Goal: Communication & Community: Answer question/provide support

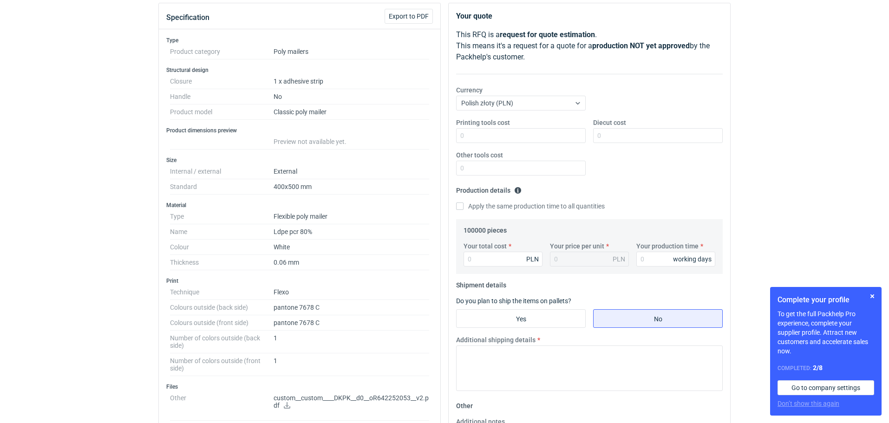
scroll to position [105, 0]
click at [473, 227] on legend "100000 pieces" at bounding box center [484, 226] width 43 height 11
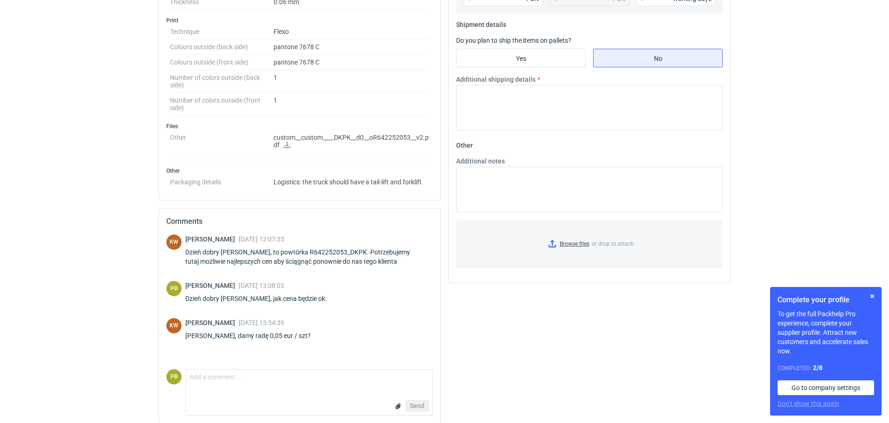
scroll to position [372, 0]
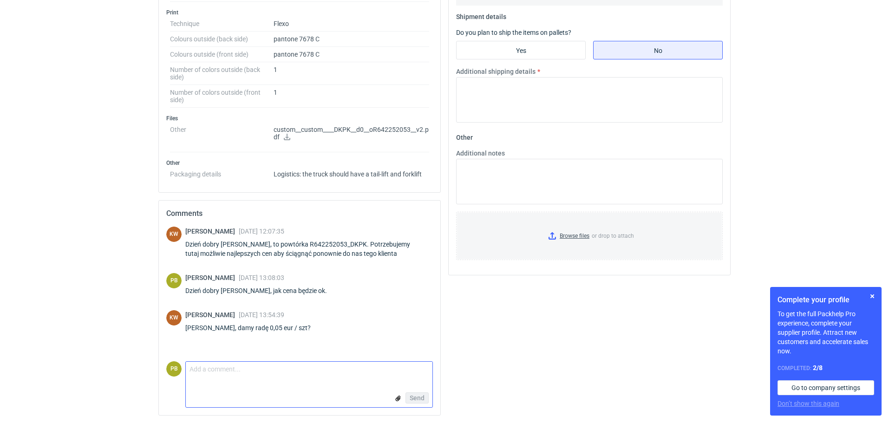
click at [199, 373] on textarea "Comment message" at bounding box center [309, 371] width 247 height 19
type textarea "Pani Klaudio, dla folii białej gr.0,05 mm/ cena 6,40 eur/100 szt."
click at [416, 398] on span "Send" at bounding box center [416, 398] width 15 height 6
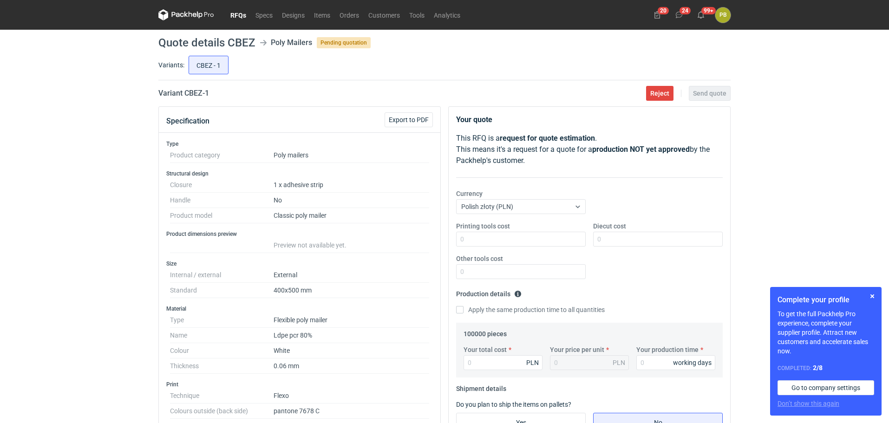
drag, startPoint x: 888, startPoint y: 120, endPoint x: 885, endPoint y: 175, distance: 54.9
click at [885, 175] on div "RFQs Specs Designs Items Orders Customers Tools Analytics 20 24 99+ PB [PERSON_…" at bounding box center [444, 211] width 889 height 423
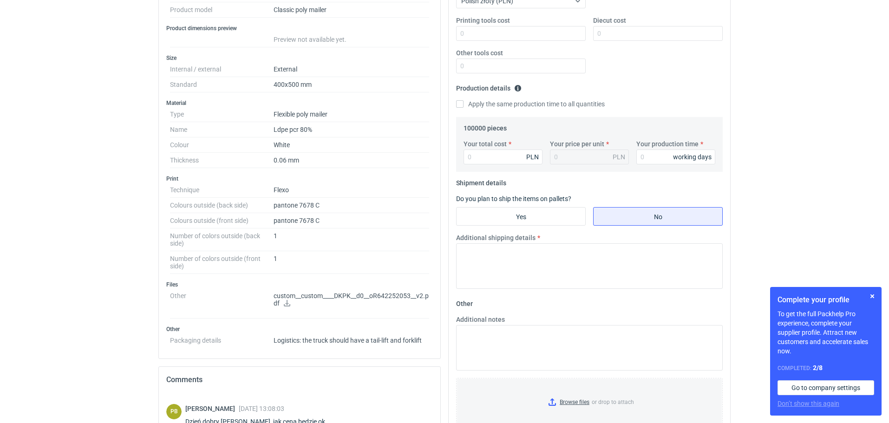
scroll to position [214, 0]
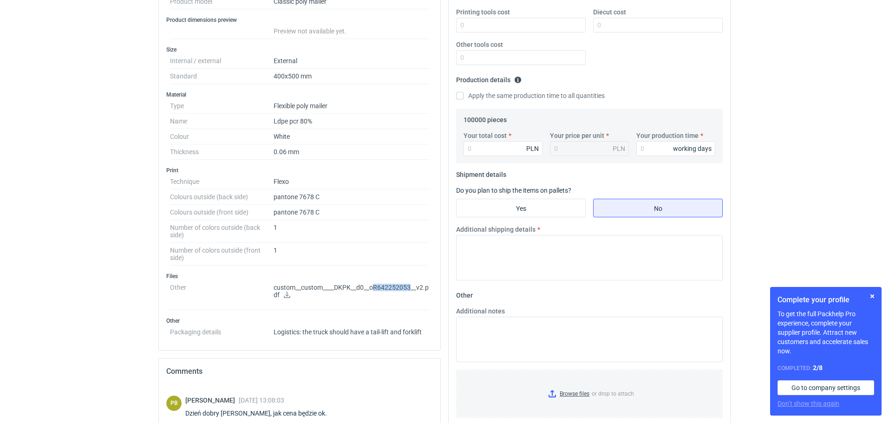
drag, startPoint x: 411, startPoint y: 287, endPoint x: 375, endPoint y: 289, distance: 36.3
click at [375, 289] on p "custom__custom____DKPK__d0__oR642252053__v2.pdf" at bounding box center [351, 292] width 156 height 16
copy p "R642252053"
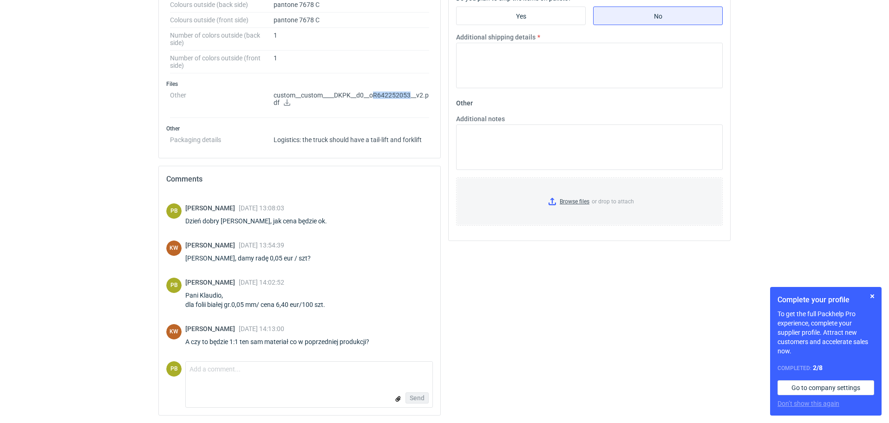
scroll to position [403, 0]
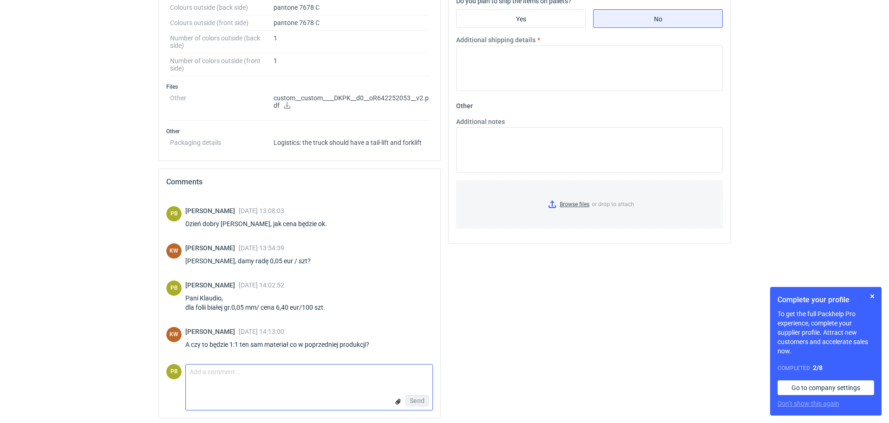
click at [200, 375] on textarea "Comment message" at bounding box center [309, 373] width 247 height 19
type textarea "Jaki numer zlecenia wyrobu?"
click at [416, 402] on span "Send" at bounding box center [416, 400] width 15 height 6
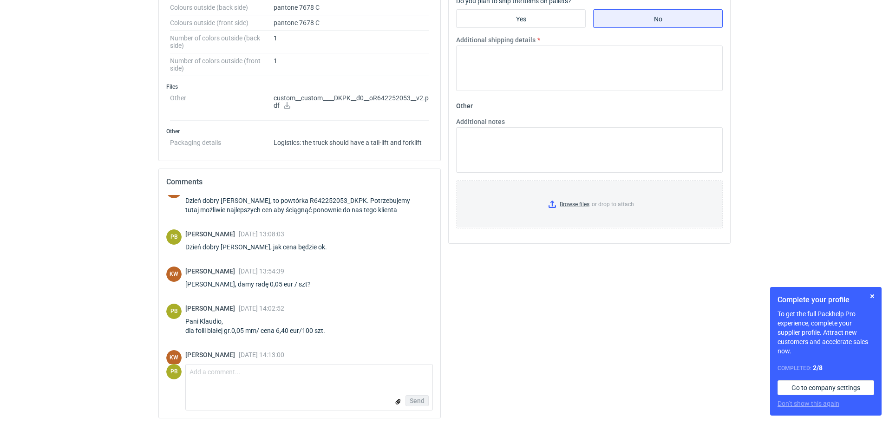
scroll to position [0, 0]
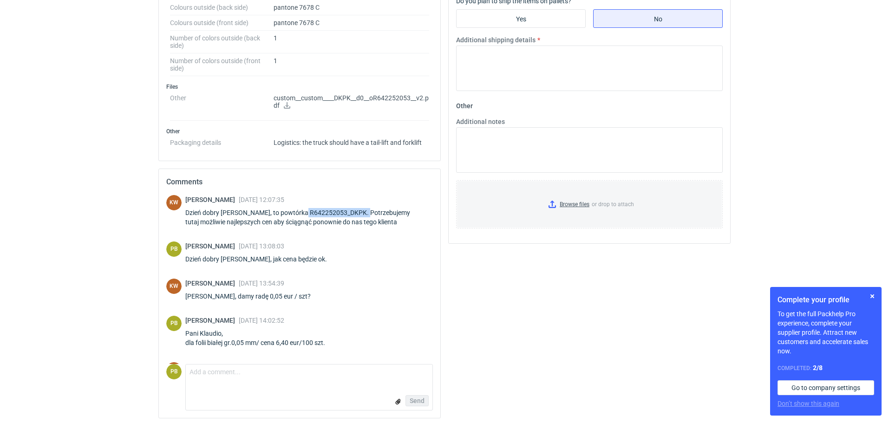
drag, startPoint x: 357, startPoint y: 211, endPoint x: 297, endPoint y: 213, distance: 60.4
click at [297, 213] on div "Dzień dobry [PERSON_NAME], to powtórka R642252053_DKPK. Potrzebujemy tutaj możl…" at bounding box center [308, 217] width 247 height 19
copy div "R642252053_DKPK."
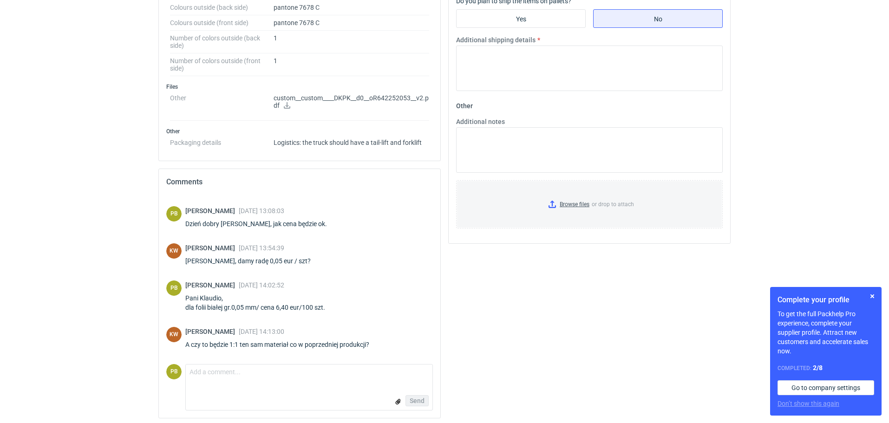
scroll to position [72, 0]
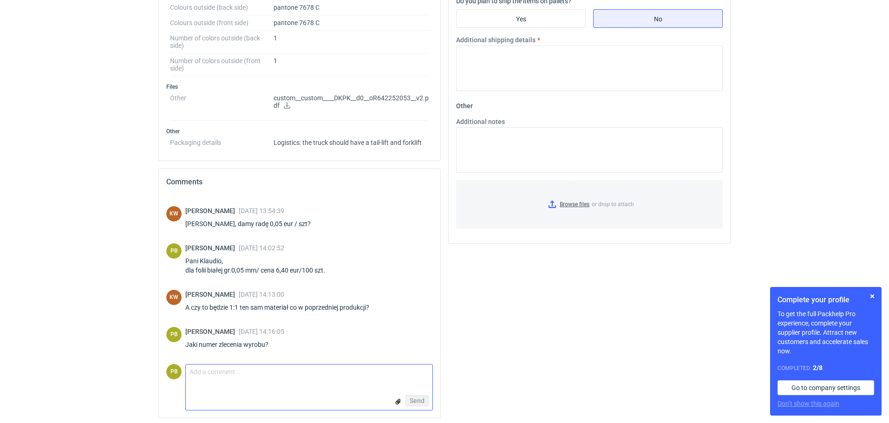
click at [201, 373] on textarea "Comment message" at bounding box center [309, 373] width 247 height 19
click at [352, 371] on textarea "Pani Klaudio, była folia 0,06 mm, dla takiej grubości cena mogę obecnie zachowa…" at bounding box center [309, 377] width 247 height 26
click at [242, 383] on textarea "Pani Klaudio, była folia 0,06 mm, dla takiej grubości mogę obecnie zachować dot…" at bounding box center [309, 377] width 247 height 26
click at [300, 382] on textarea "Pani Klaudio, była folia 0,06 mm, dla takiej grubości mogę obecnie zachować dot…" at bounding box center [309, 377] width 247 height 26
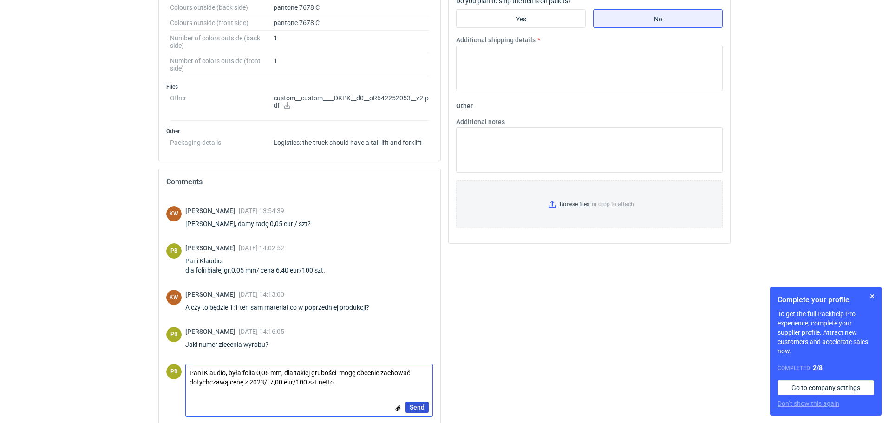
type textarea "Pani Klaudio, była folia 0,06 mm, dla takiej grubości mogę obecnie zachować dot…"
click at [414, 406] on span "Send" at bounding box center [416, 407] width 15 height 6
